Goal: Task Accomplishment & Management: Use online tool/utility

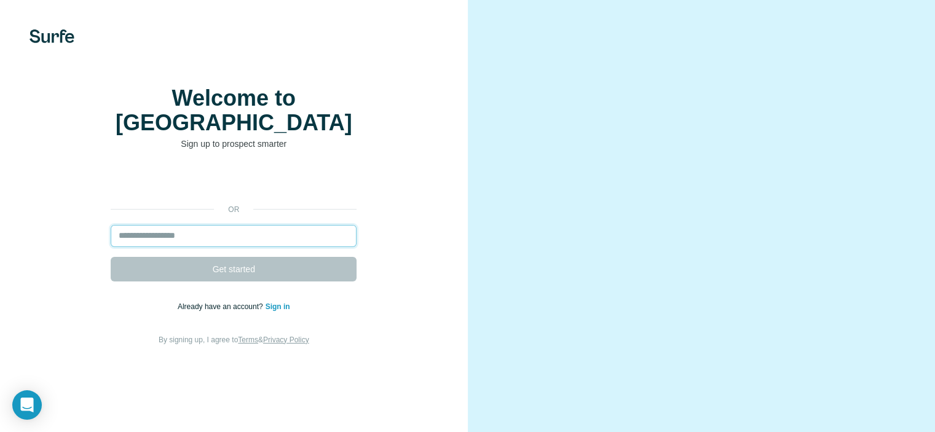
click at [248, 247] on input "email" at bounding box center [234, 236] width 246 height 22
click at [250, 247] on input "email" at bounding box center [234, 236] width 246 height 22
type input "**********"
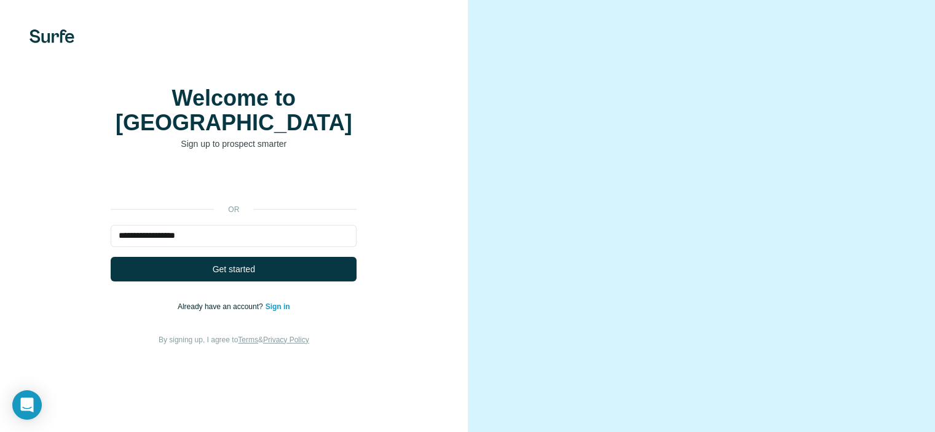
click at [283, 311] on link "Sign in" at bounding box center [278, 307] width 25 height 9
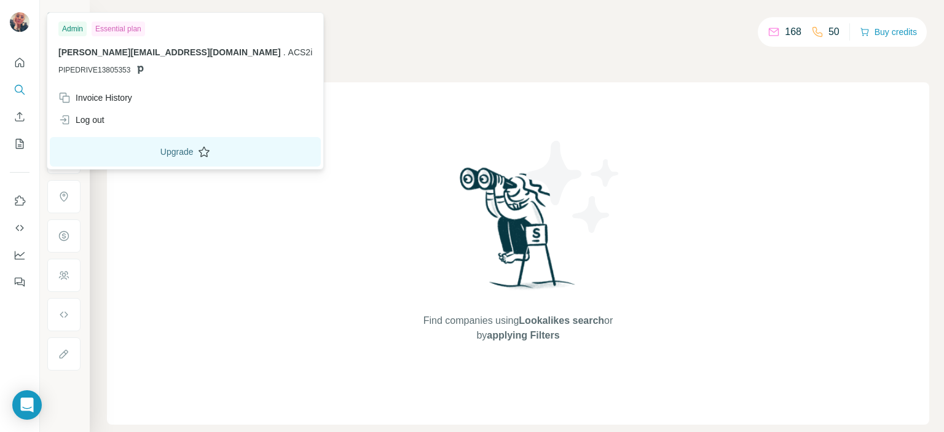
click at [129, 152] on button "Upgrade" at bounding box center [185, 152] width 271 height 30
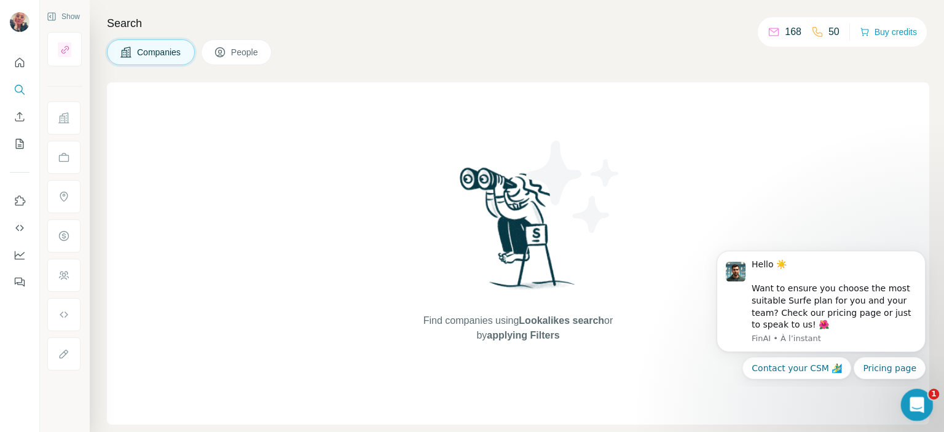
click at [911, 402] on icon "Ouvrir le Messenger Intercom" at bounding box center [916, 404] width 20 height 20
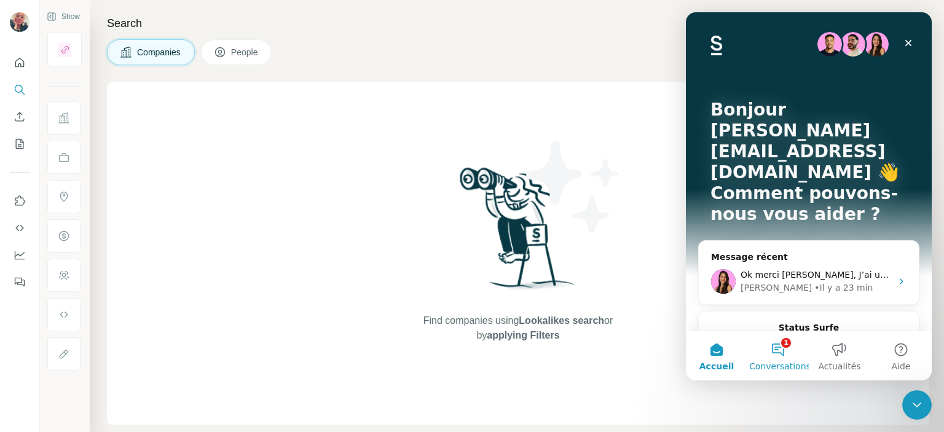
click at [777, 346] on button "1 Conversations" at bounding box center [778, 355] width 61 height 49
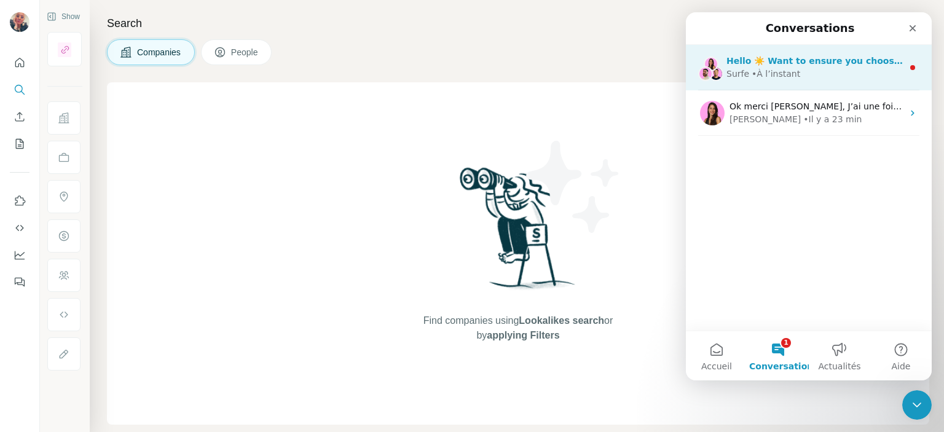
click at [803, 73] on div "Surfe • À l’instant" at bounding box center [815, 74] width 176 height 13
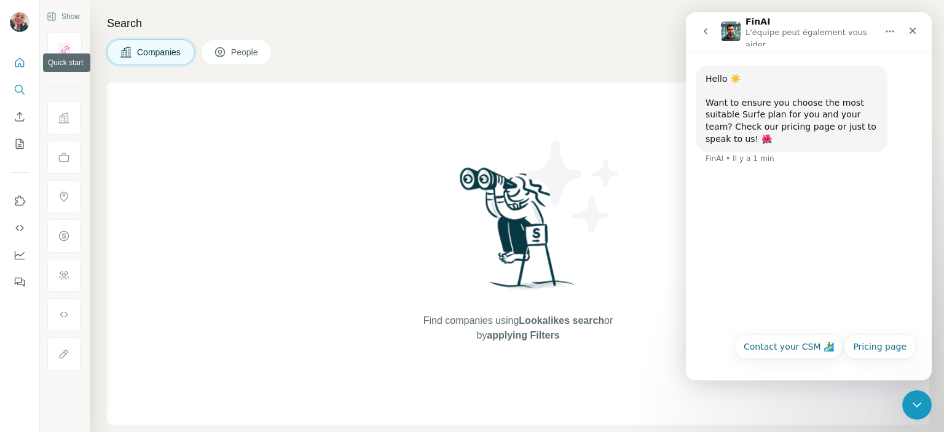
click at [20, 63] on icon "Quick start" at bounding box center [20, 63] width 12 height 12
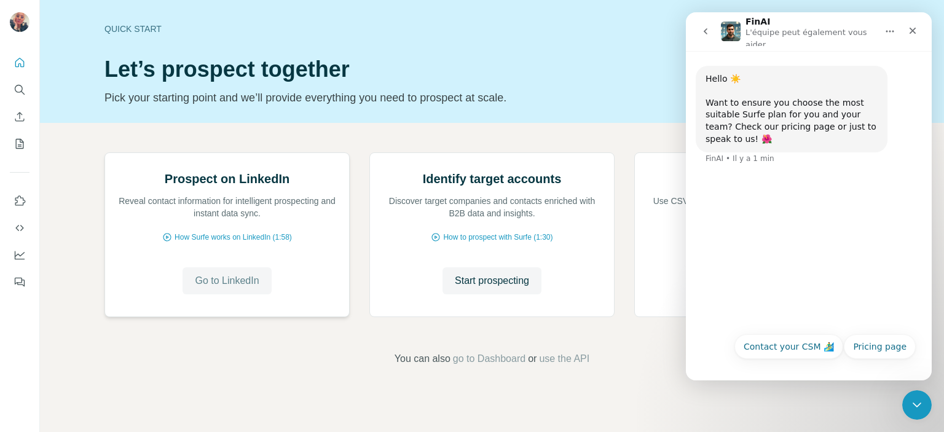
click at [231, 288] on span "Go to LinkedIn" at bounding box center [227, 281] width 64 height 15
